Goal: Complete application form

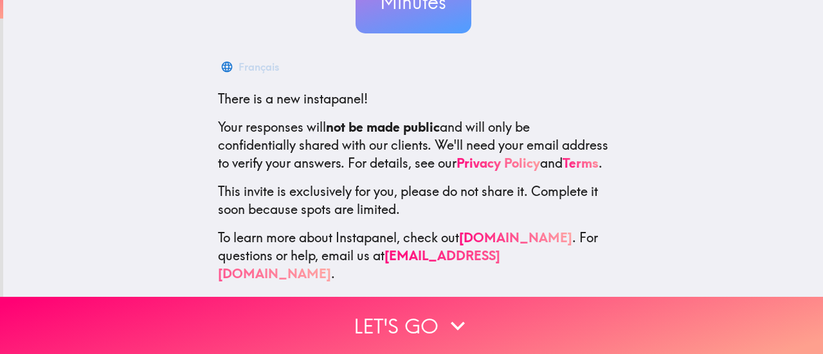
scroll to position [180, 0]
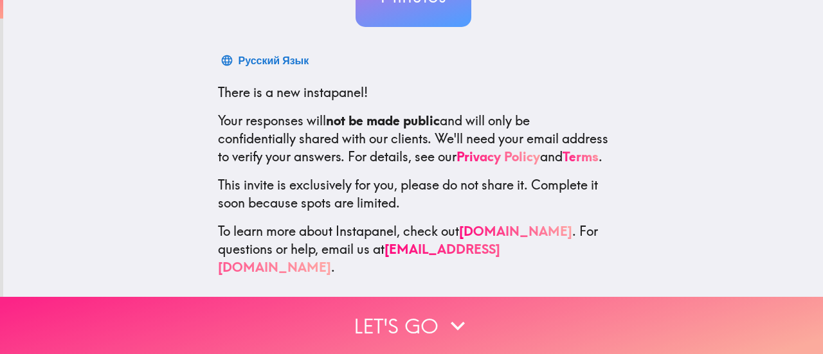
click at [327, 302] on button "Let's go" at bounding box center [411, 325] width 823 height 57
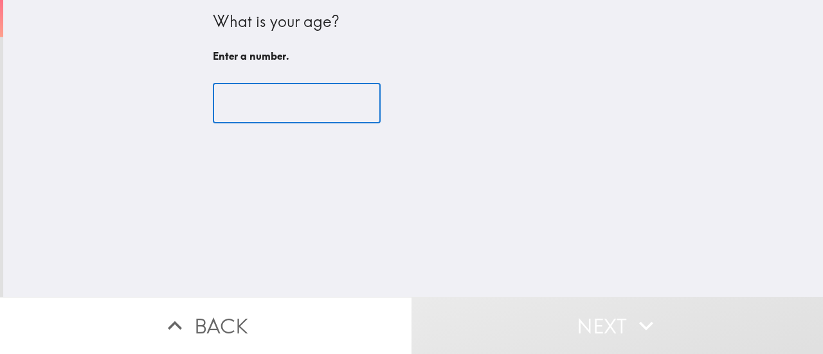
click at [301, 110] on input "number" at bounding box center [297, 104] width 168 height 40
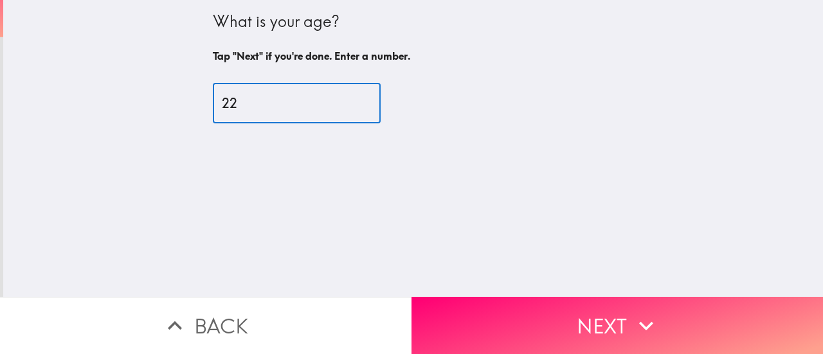
click at [347, 98] on input "22" at bounding box center [297, 104] width 168 height 40
click at [347, 98] on input "24" at bounding box center [297, 104] width 168 height 40
click at [347, 98] on input "25" at bounding box center [297, 104] width 168 height 40
type input "24"
click at [343, 111] on input "24" at bounding box center [297, 104] width 168 height 40
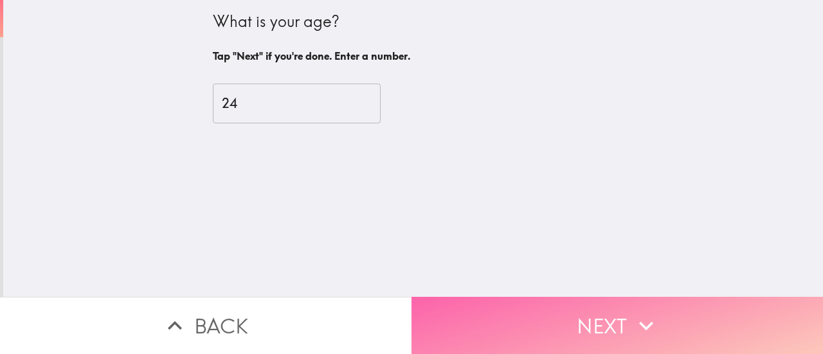
click at [452, 316] on button "Next" at bounding box center [618, 325] width 412 height 57
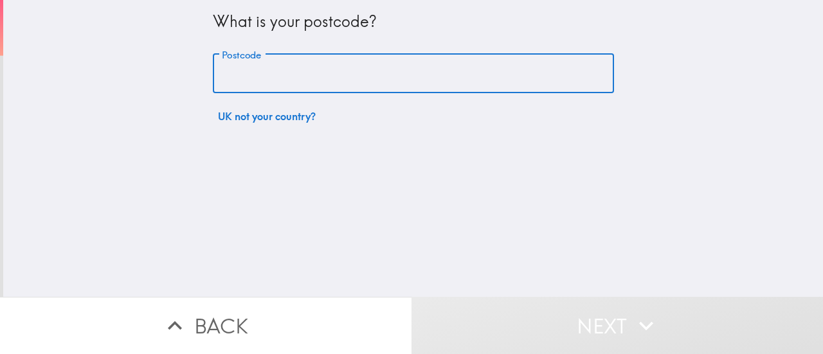
click at [328, 59] on input "Postcode" at bounding box center [413, 74] width 401 height 40
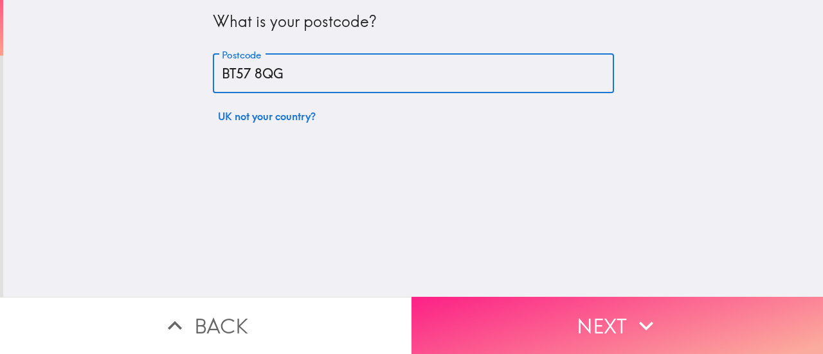
type input "BT57 8QG"
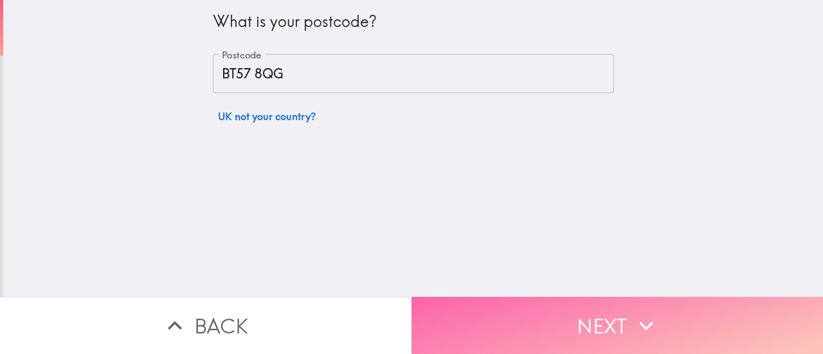
click at [488, 309] on button "Next" at bounding box center [618, 325] width 412 height 57
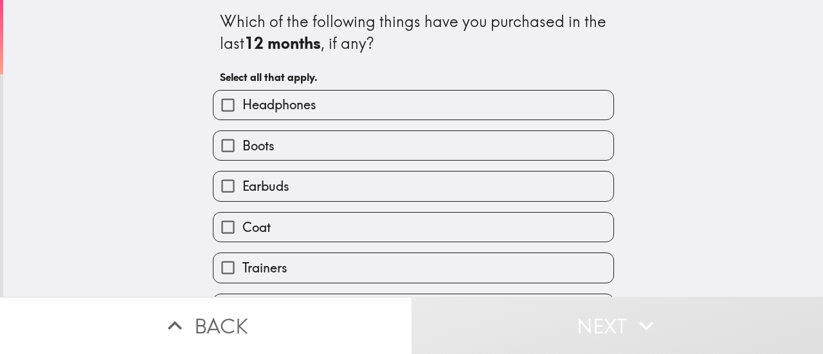
click at [301, 125] on div "Boots" at bounding box center [409, 140] width 412 height 41
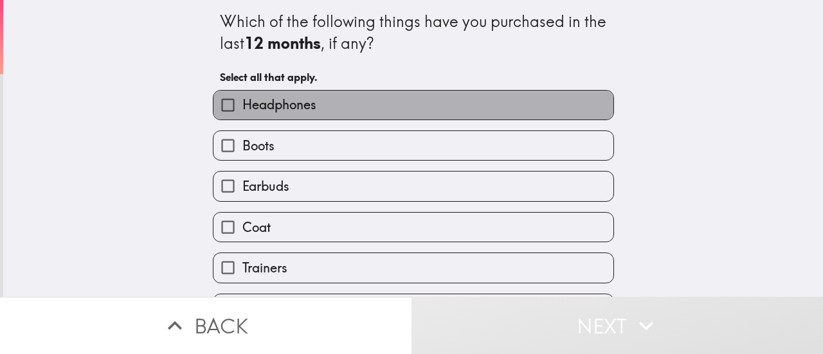
click at [305, 114] on label "Headphones" at bounding box center [414, 105] width 400 height 29
click at [243, 114] on input "Headphones" at bounding box center [228, 105] width 29 height 29
checkbox input "true"
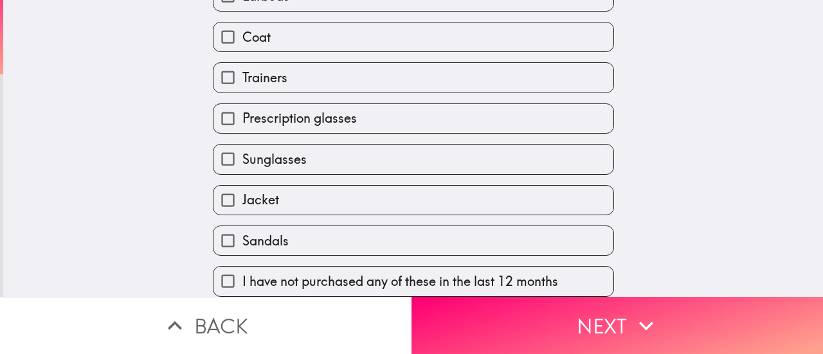
scroll to position [197, 0]
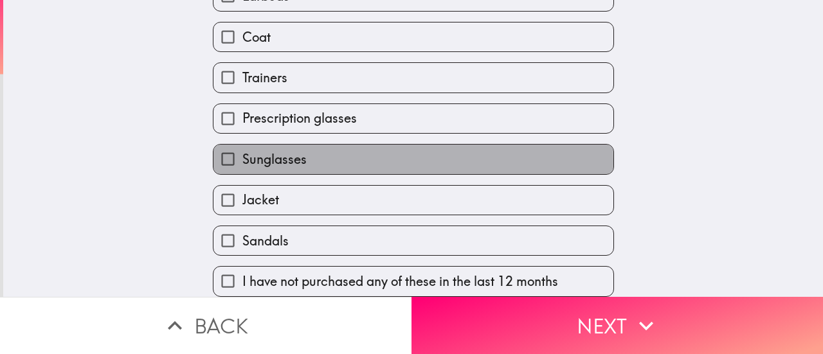
click at [294, 158] on span "Sunglasses" at bounding box center [275, 160] width 64 height 18
click at [243, 158] on input "Sunglasses" at bounding box center [228, 159] width 29 height 29
checkbox input "true"
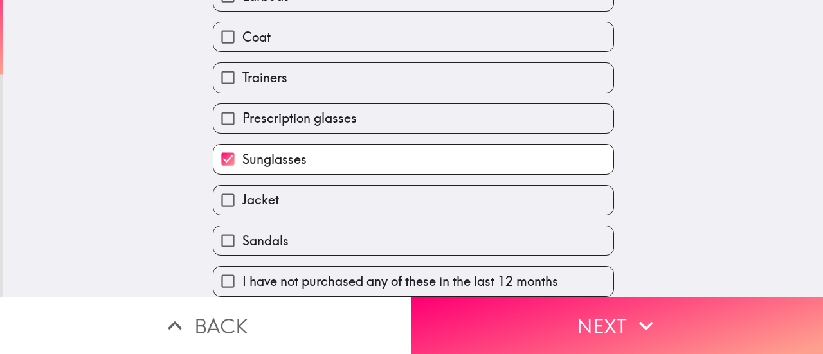
scroll to position [204, 0]
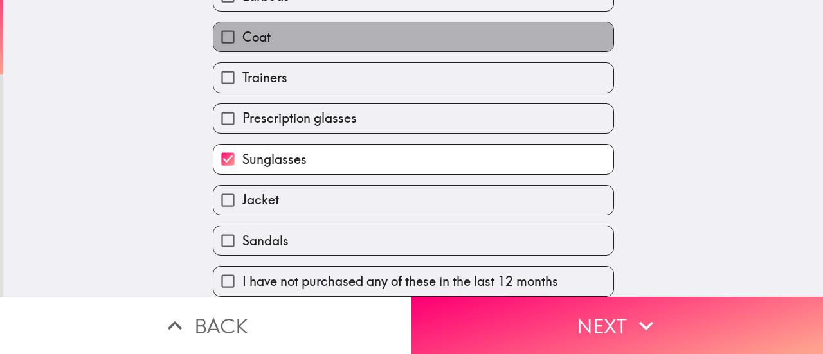
click at [333, 23] on label "Coat" at bounding box center [414, 37] width 400 height 29
click at [243, 23] on input "Coat" at bounding box center [228, 37] width 29 height 29
checkbox input "true"
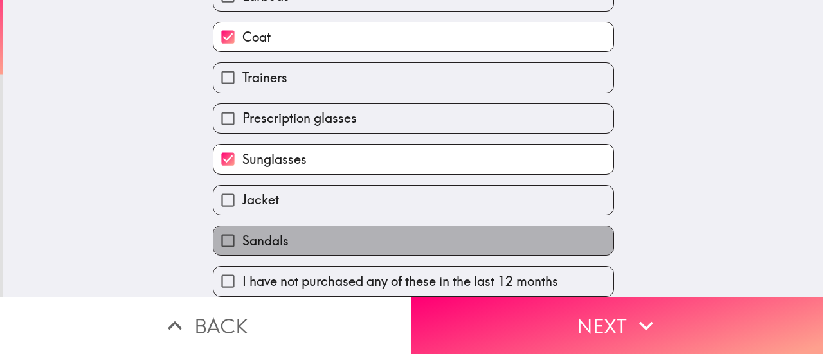
click at [300, 226] on label "Sandals" at bounding box center [414, 240] width 400 height 29
click at [243, 226] on input "Sandals" at bounding box center [228, 240] width 29 height 29
checkbox input "true"
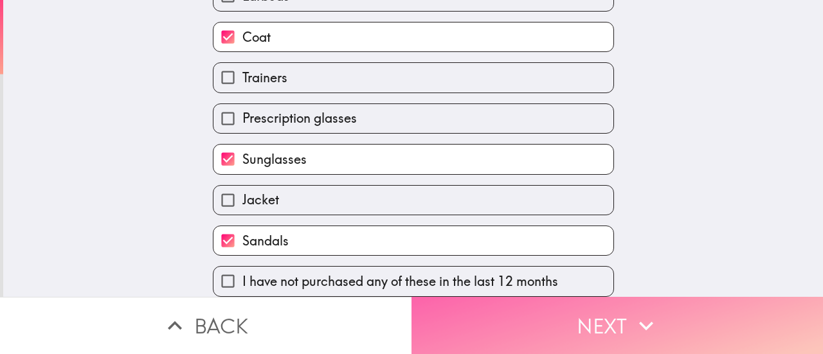
click at [492, 334] on button "Next" at bounding box center [618, 325] width 412 height 57
